Goal: Communication & Community: Answer question/provide support

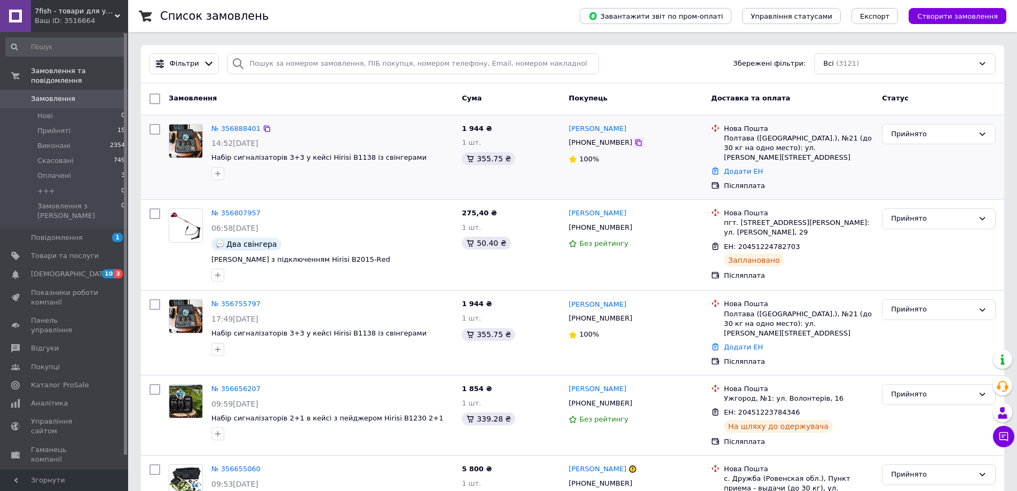
click at [636, 146] on icon at bounding box center [639, 142] width 6 height 6
click at [1007, 433] on icon at bounding box center [1004, 436] width 11 height 11
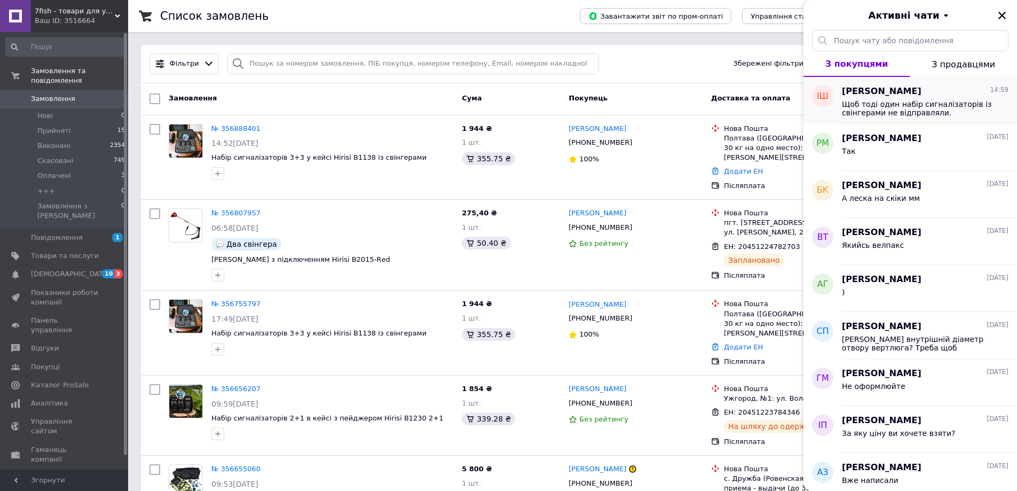
click at [888, 115] on span "Щоб тоді один набір сигналізаторів із свінгерами не відправляли." at bounding box center [918, 108] width 152 height 17
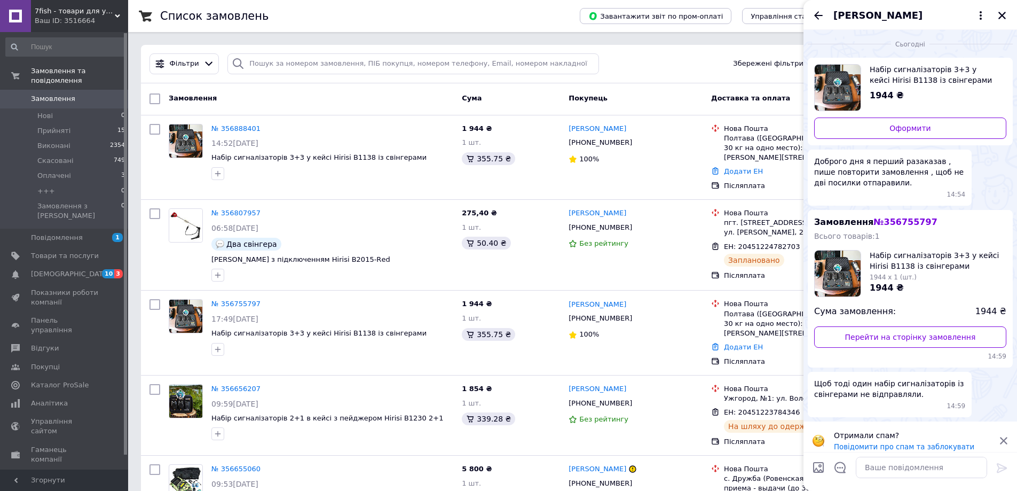
scroll to position [9, 0]
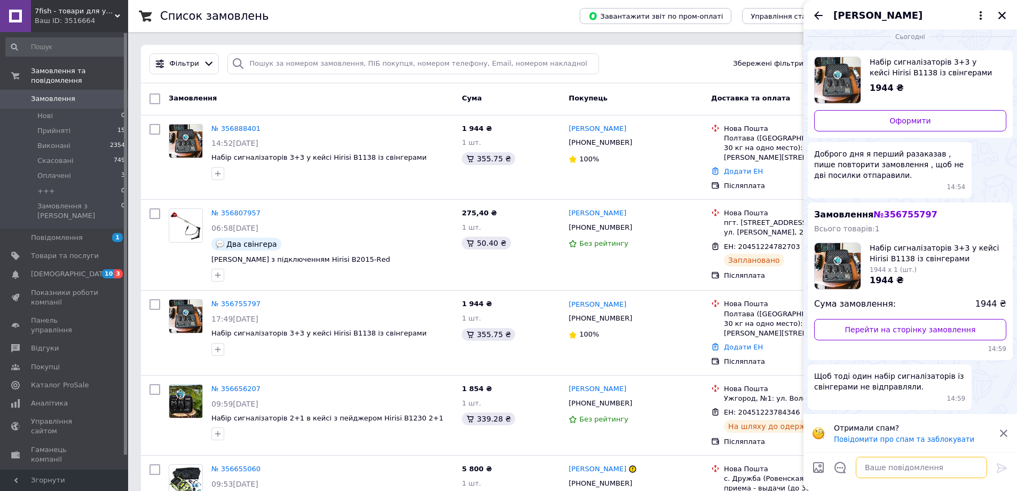
click at [898, 457] on textarea at bounding box center [921, 467] width 131 height 21
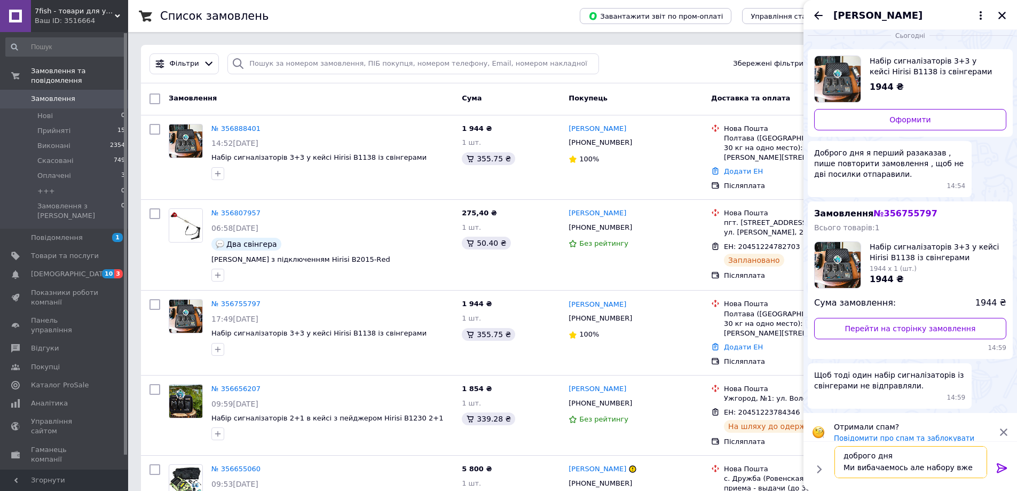
scroll to position [7, 0]
click at [865, 474] on textarea "доброго дня Ми вибачаемось але набору вже немаев наявності" at bounding box center [911, 462] width 153 height 32
drag, startPoint x: 885, startPoint y: 458, endPoint x: 929, endPoint y: 461, distance: 44.4
click at [929, 461] on textarea "доброго дня Ми вибачаемось але набору вже немае в наявності" at bounding box center [911, 462] width 153 height 32
click at [918, 473] on textarea "доброго дня Ми вибачаемось але набору вже немае в наявності" at bounding box center [911, 462] width 153 height 32
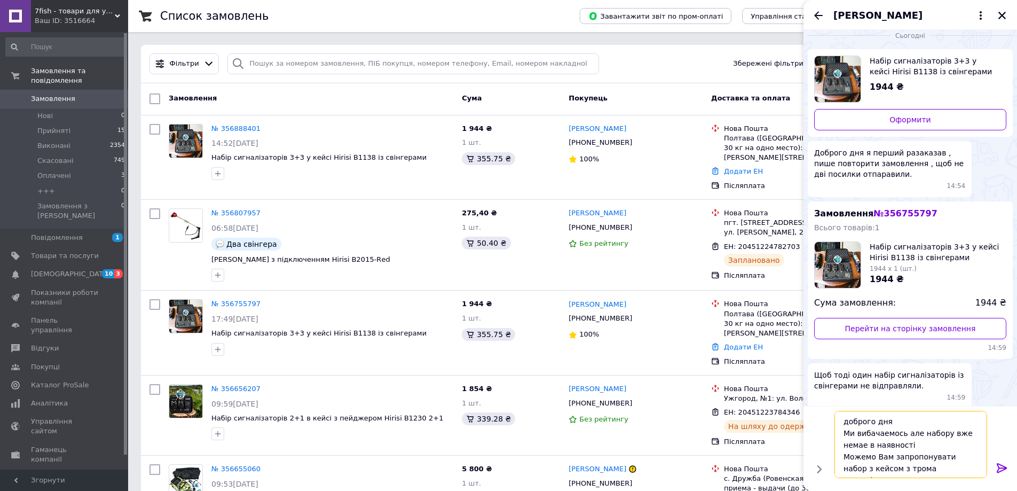
scroll to position [13, 0]
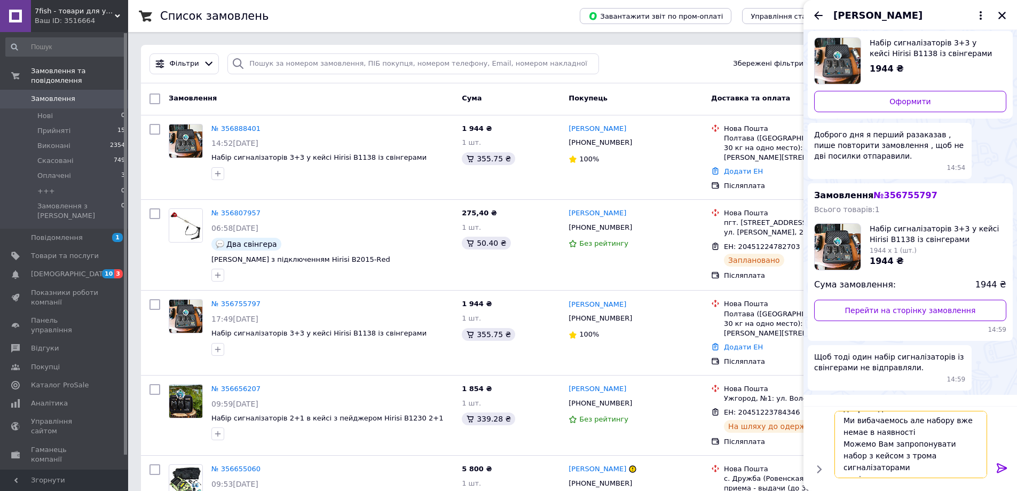
drag, startPoint x: 845, startPoint y: 421, endPoint x: 942, endPoint y: 481, distance: 113.7
click at [942, 481] on div "доброго дня Ми вибачаемось але набору вже немае в наявності Можемо Вам запропон…" at bounding box center [910, 444] width 161 height 76
click at [849, 423] on textarea "доброго дня Ми вибачаемось але набору вже немае в наявності Можемо Вам запропон…" at bounding box center [911, 444] width 153 height 67
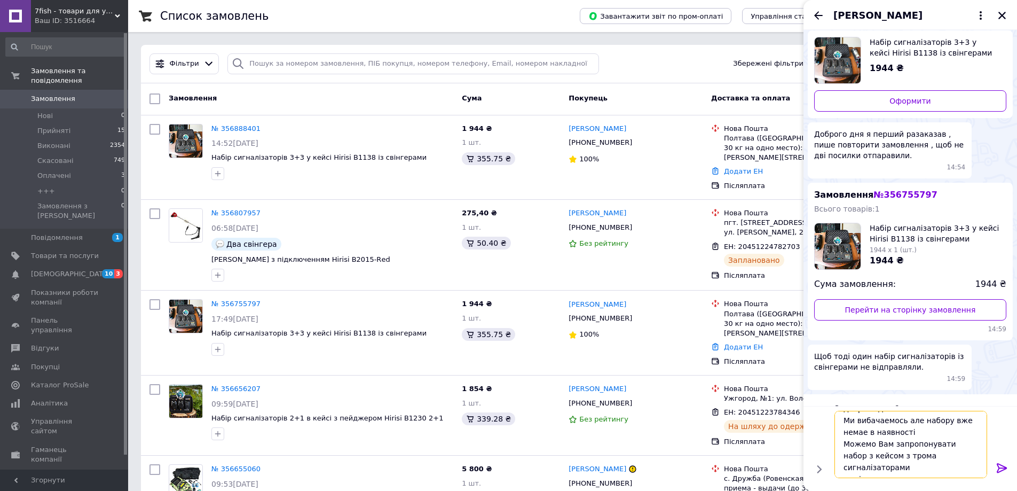
drag, startPoint x: 843, startPoint y: 421, endPoint x: 961, endPoint y: 471, distance: 128.1
click at [961, 471] on textarea "доброго дня Ми вибачаемось але набору вже немае в наявності Можемо Вам запропон…" at bounding box center [911, 444] width 153 height 67
type textarea "доброго дня Ми вибачаемось але набору вже немае в наявності Можемо Вам запропон…"
drag, startPoint x: 877, startPoint y: 425, endPoint x: 859, endPoint y: 428, distance: 18.4
click at [875, 425] on textarea "доброго дня Ми вибачаемось але набору вже немае в наявності Можемо Вам запропон…" at bounding box center [911, 444] width 153 height 67
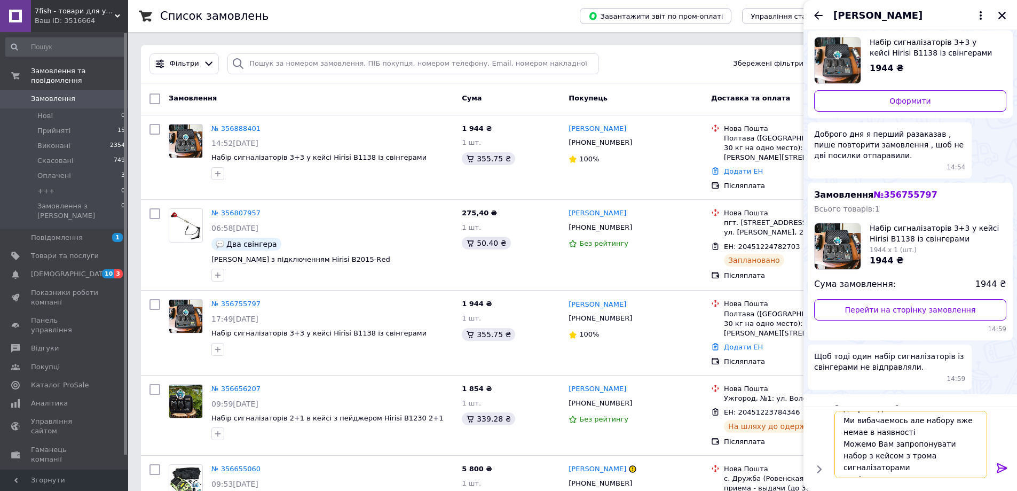
click at [848, 425] on textarea "доброго дня Ми вибачаемось але набору вже немае в наявності Можемо Вам запропон…" at bounding box center [911, 444] width 153 height 67
click at [858, 434] on textarea "доброго дня Ми вибачаемось але набору вже немае в наявності Можемо Вам запропон…" at bounding box center [911, 444] width 153 height 67
click at [847, 431] on textarea "доброго дня Ми вибачаемось але набору вже немае в наявності Можемо Вам запропон…" at bounding box center [911, 444] width 153 height 67
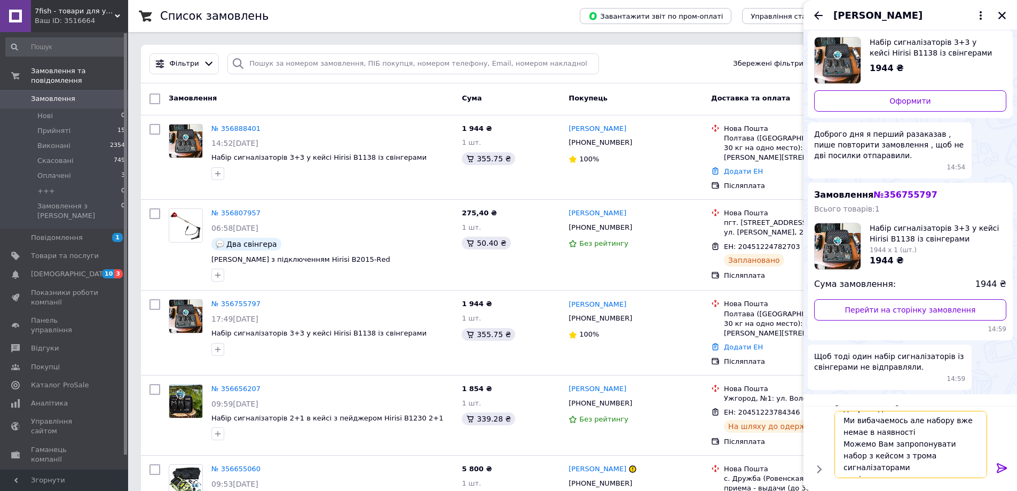
click at [847, 431] on textarea "доброго дня Ми вибачаемось але набору вже немае в наявності Можемо Вам запропон…" at bounding box center [911, 444] width 153 height 67
click at [850, 431] on textarea "доброго дня Ми вибачаемось але набору вже немае в наявності Можемо Вам запропон…" at bounding box center [911, 444] width 153 height 67
drag, startPoint x: 842, startPoint y: 419, endPoint x: 941, endPoint y: 479, distance: 115.0
click at [941, 479] on div "доброго дня Ми вибачаемось але набору вже немае в наявності Можемо Вам запропон…" at bounding box center [910, 444] width 161 height 76
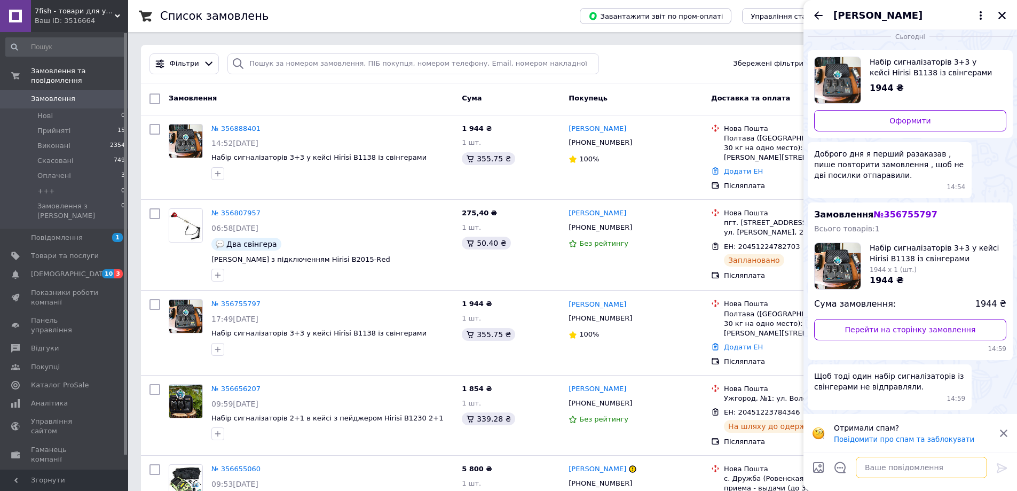
paste textarea "Вибачаємося, але цього набору вже немає в наявності. Можемо запропонувати Вам н…"
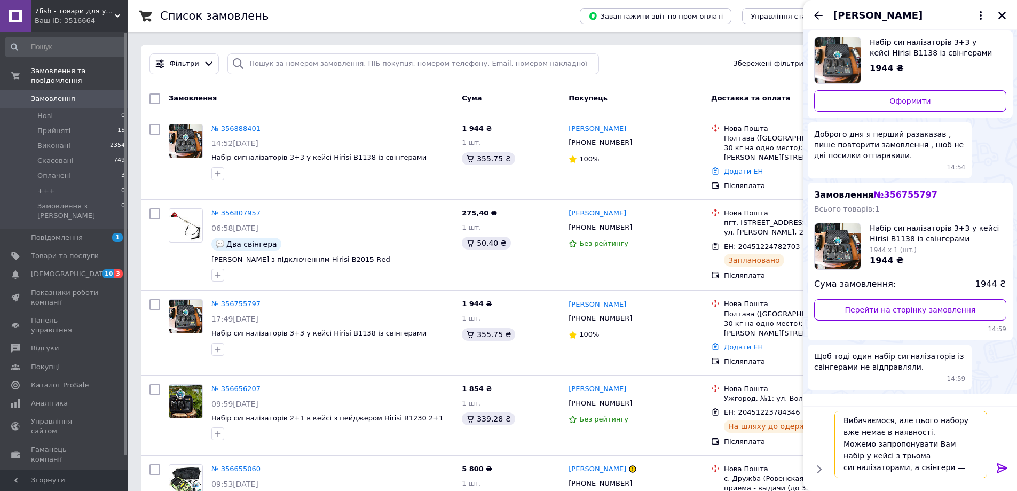
type textarea "Вибачаємося, але цього набору вже немає в наявності. Можемо запропонувати Вам н…"
click at [998, 465] on icon at bounding box center [1002, 468] width 10 height 10
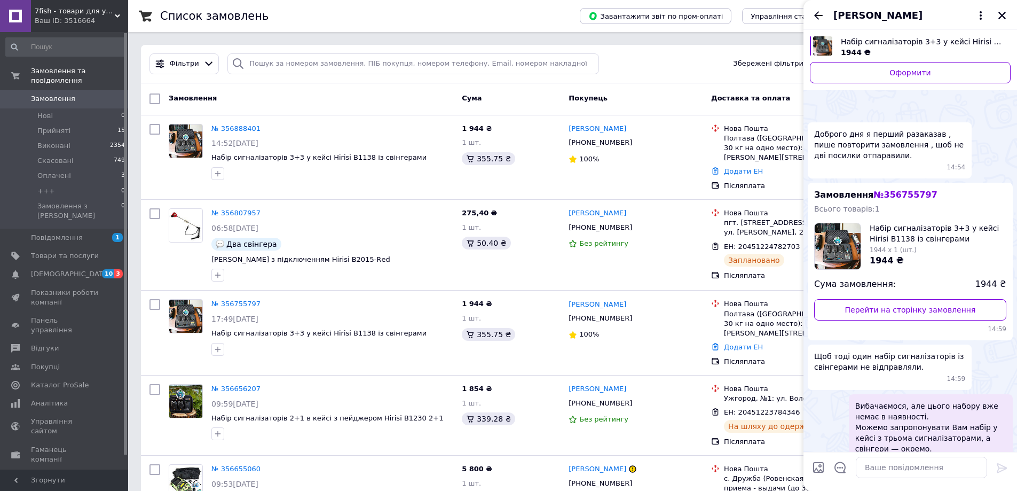
scroll to position [51, 0]
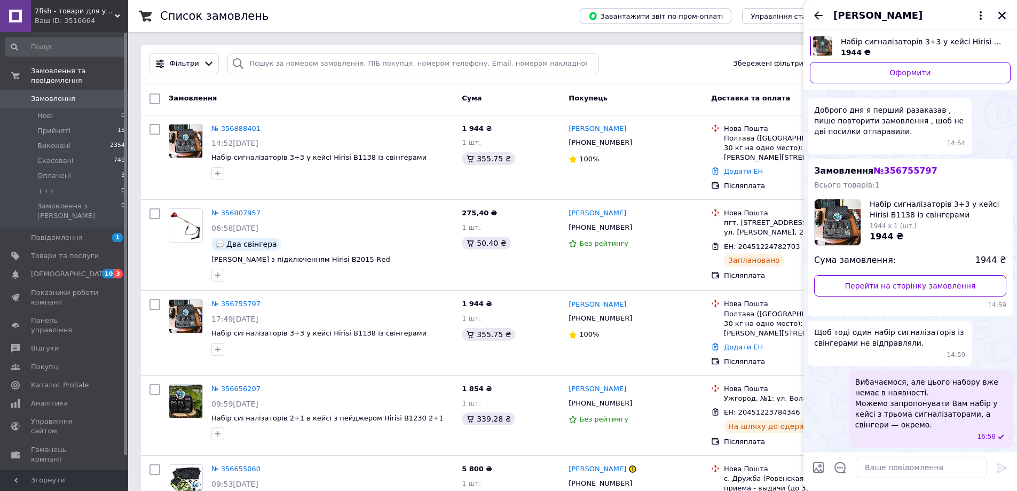
click at [1002, 17] on icon "Закрити" at bounding box center [1003, 16] width 10 height 10
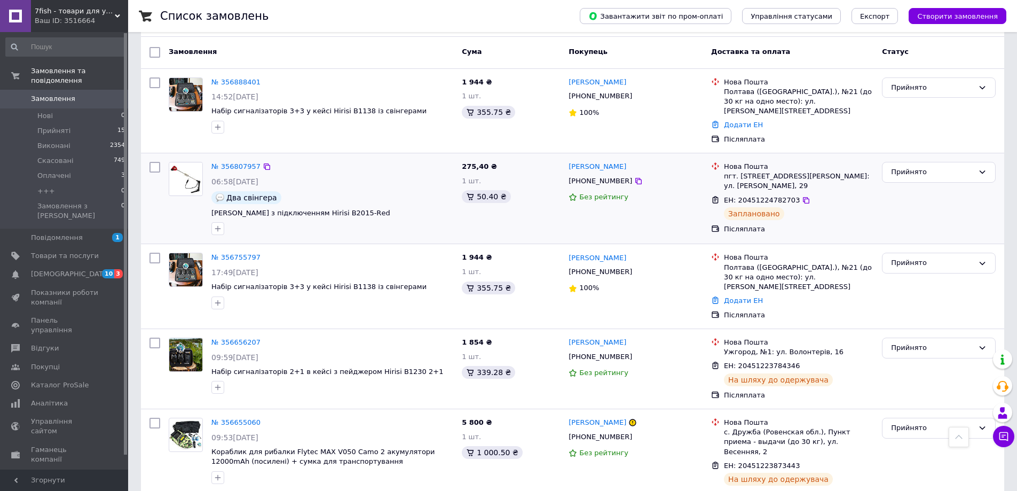
scroll to position [0, 0]
